Goal: Find specific page/section: Find specific page/section

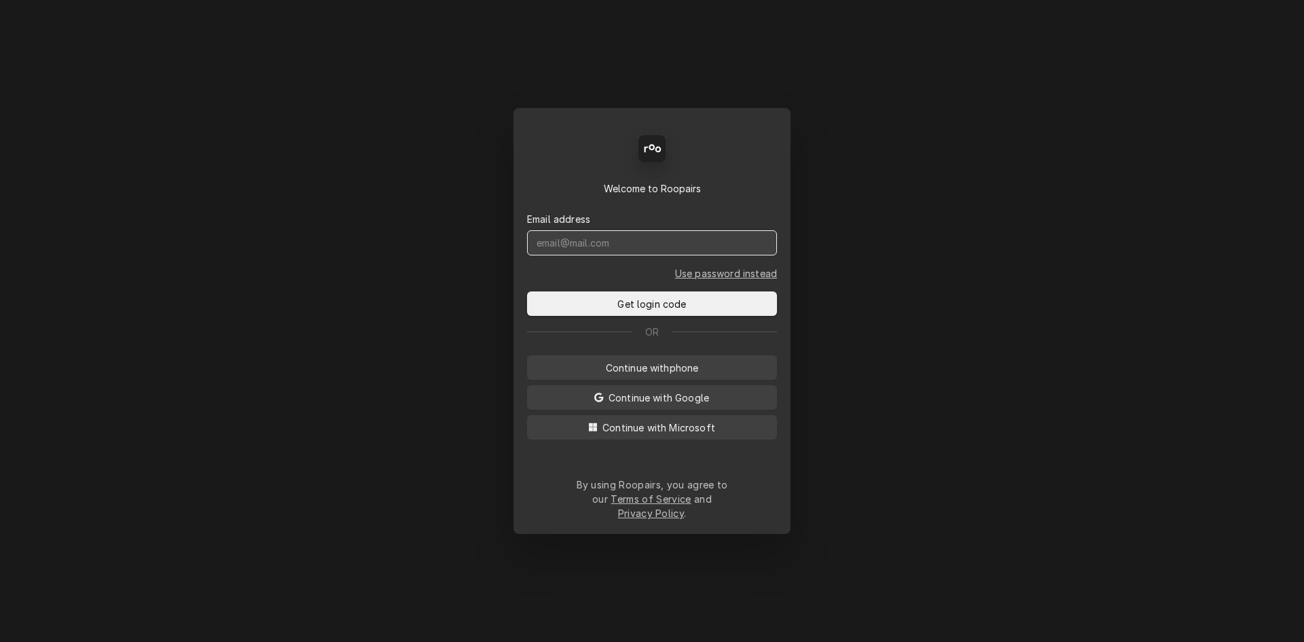
click at [662, 255] on input "Dynamic Content Wrapper" at bounding box center [652, 242] width 250 height 25
type input "[PERSON_NAME][EMAIL_ADDRESS][DOMAIN_NAME]"
click at [527, 291] on button "Get login code" at bounding box center [652, 303] width 250 height 24
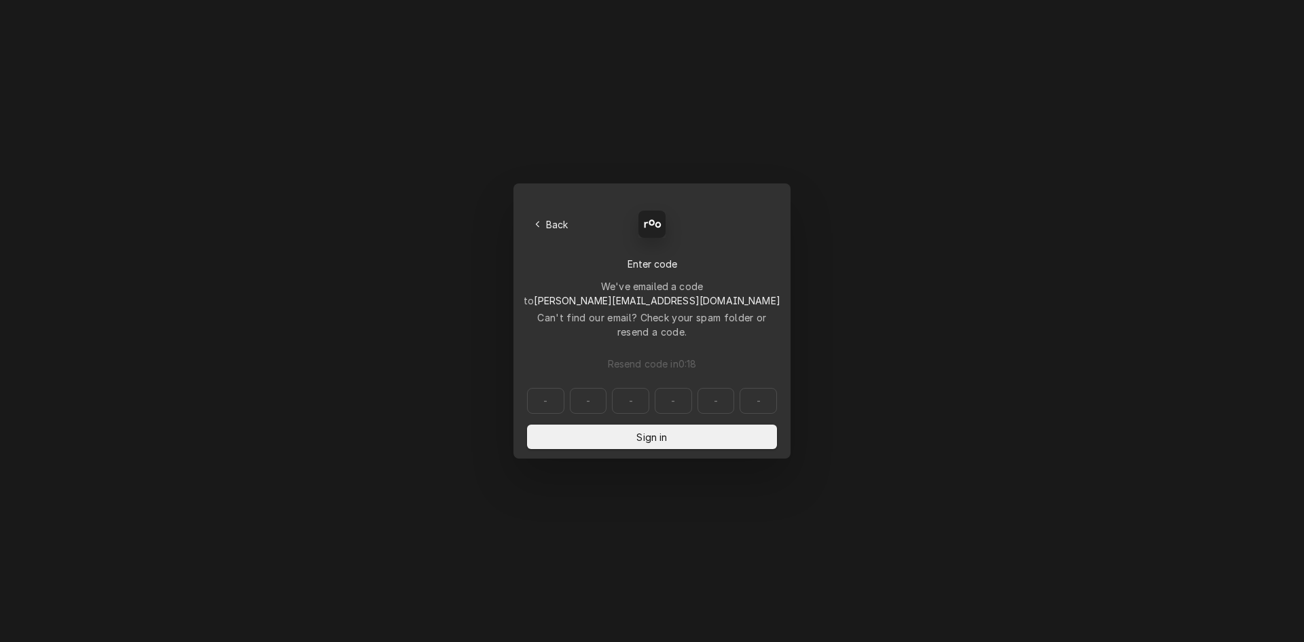
click at [555, 388] on input "Dynamic Content Wrapper" at bounding box center [652, 401] width 250 height 26
type input "810158"
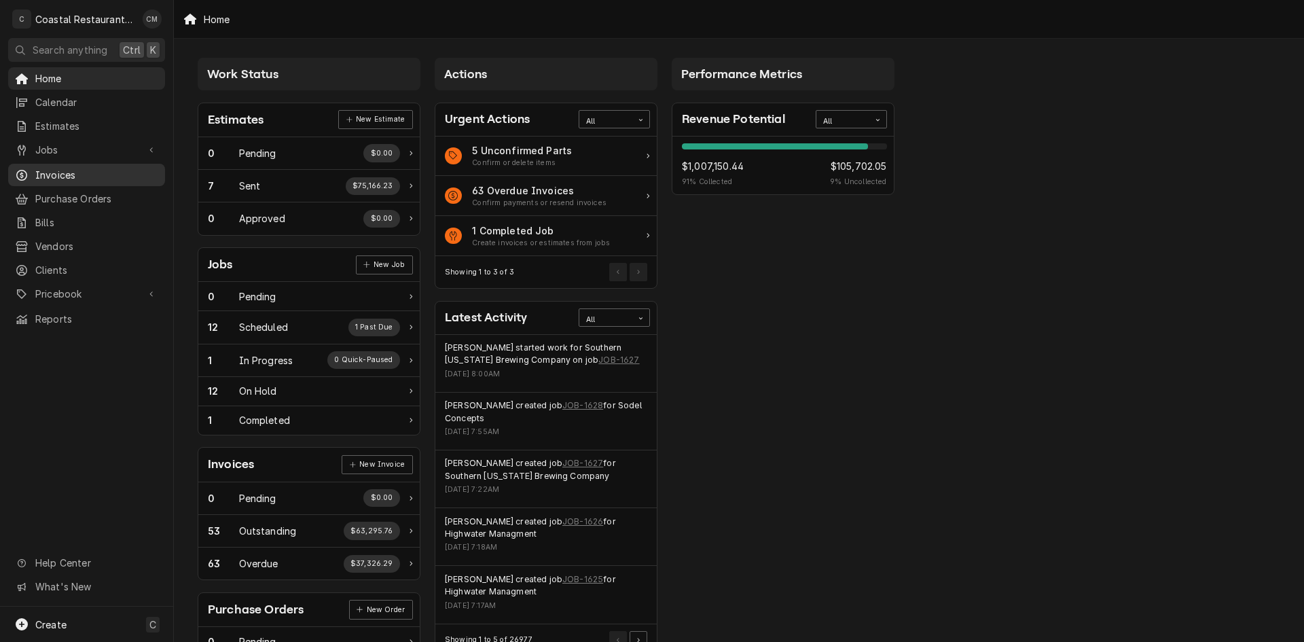
click at [69, 168] on span "Invoices" at bounding box center [96, 175] width 123 height 14
